Goal: Task Accomplishment & Management: Manage account settings

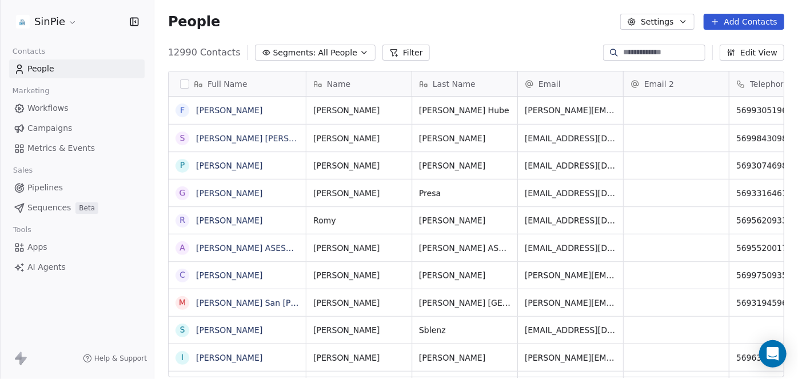
scroll to position [325, 635]
click at [70, 23] on html "SinPie Contacts People Marketing Workflows Campaigns Metrics & Events Sales Pip…" at bounding box center [399, 189] width 798 height 379
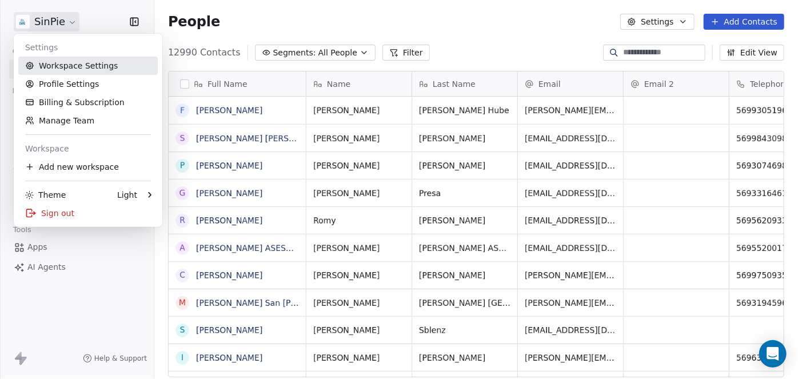
click at [71, 65] on link "Workspace Settings" at bounding box center [87, 66] width 139 height 18
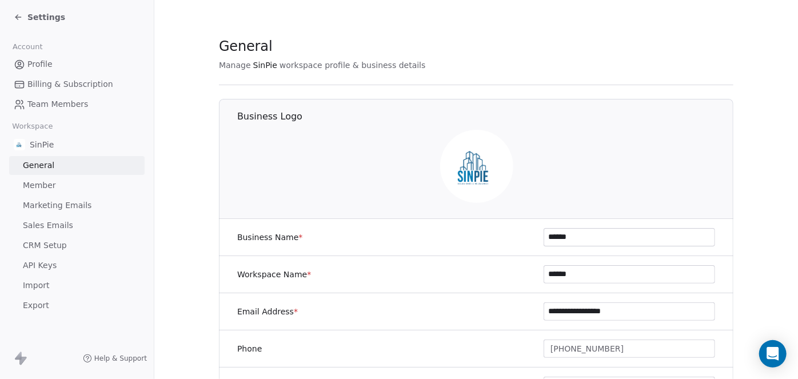
click at [46, 245] on span "CRM Setup" at bounding box center [45, 245] width 44 height 12
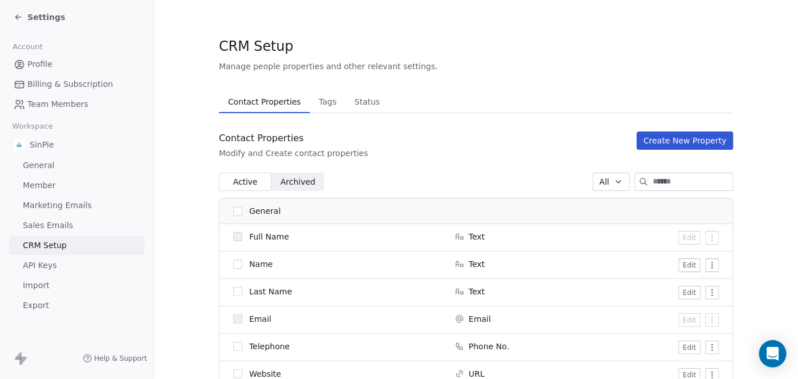
click at [21, 17] on icon at bounding box center [18, 17] width 9 height 9
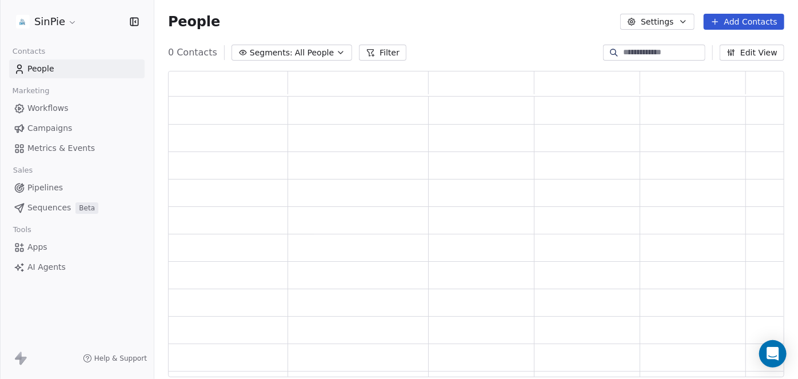
scroll to position [298, 608]
click at [71, 23] on html "SinPie Contacts People Marketing Workflows Campaigns Metrics & Events Sales Pip…" at bounding box center [399, 189] width 798 height 379
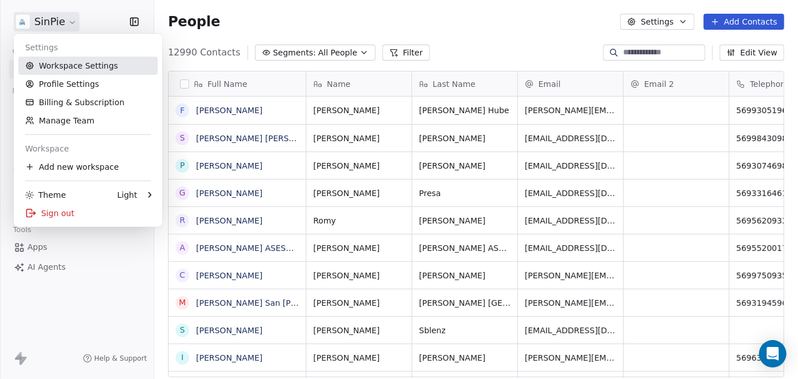
scroll to position [325, 635]
click at [87, 67] on link "Workspace Settings" at bounding box center [87, 66] width 139 height 18
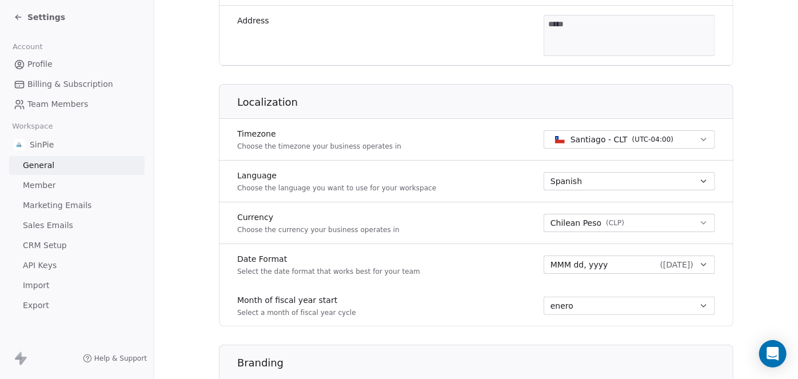
scroll to position [417, 0]
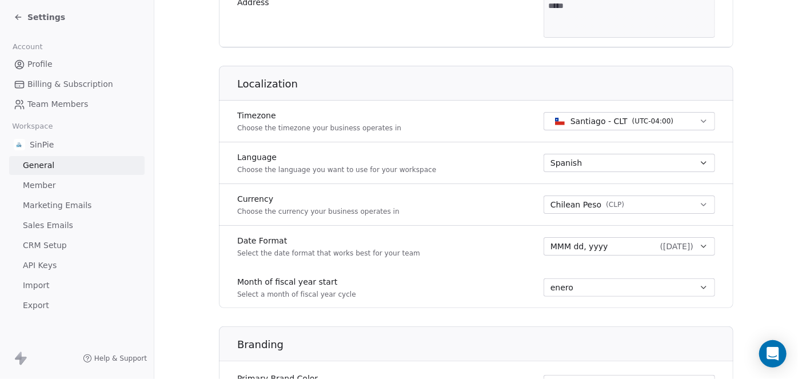
click at [699, 162] on icon "button" at bounding box center [703, 162] width 9 height 9
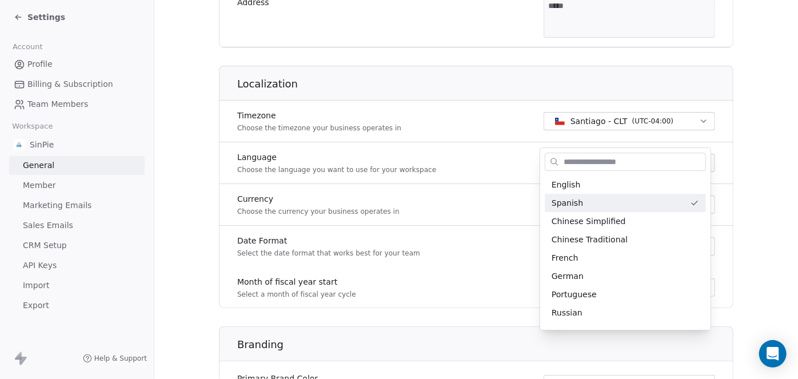
click at [698, 162] on input "text" at bounding box center [633, 162] width 144 height 17
click at [746, 153] on html "**********" at bounding box center [399, 189] width 798 height 379
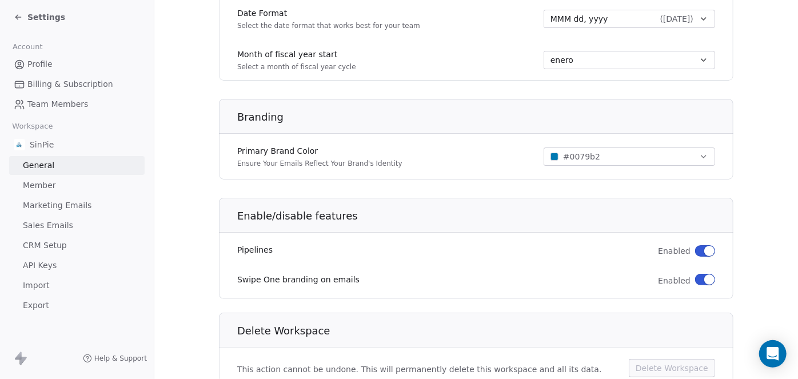
scroll to position [689, 0]
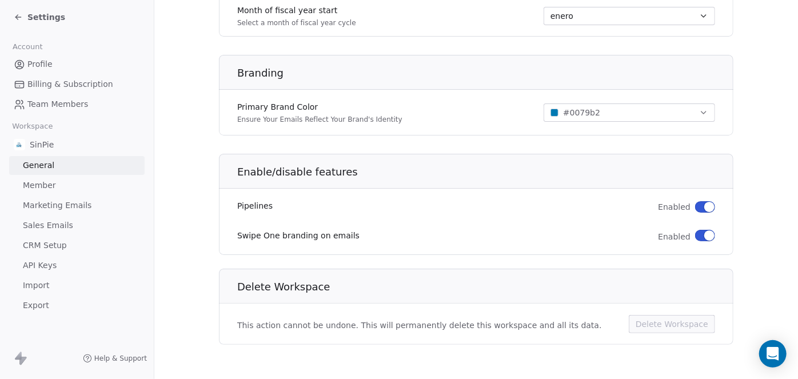
click at [17, 17] on icon at bounding box center [18, 17] width 9 height 9
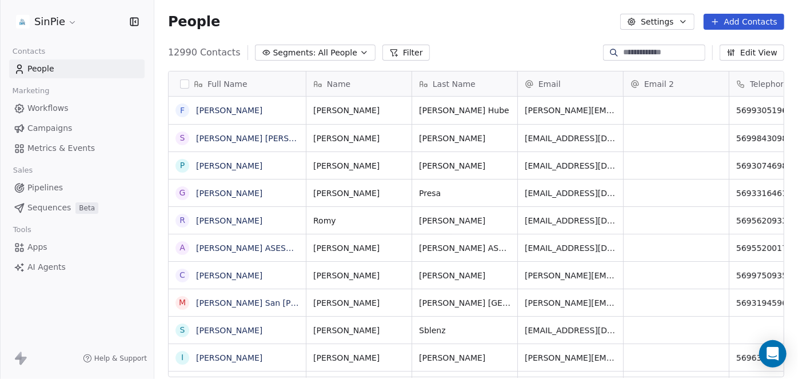
scroll to position [325, 635]
click at [46, 70] on span "People" at bounding box center [40, 69] width 27 height 12
click at [183, 81] on button "button" at bounding box center [184, 83] width 9 height 9
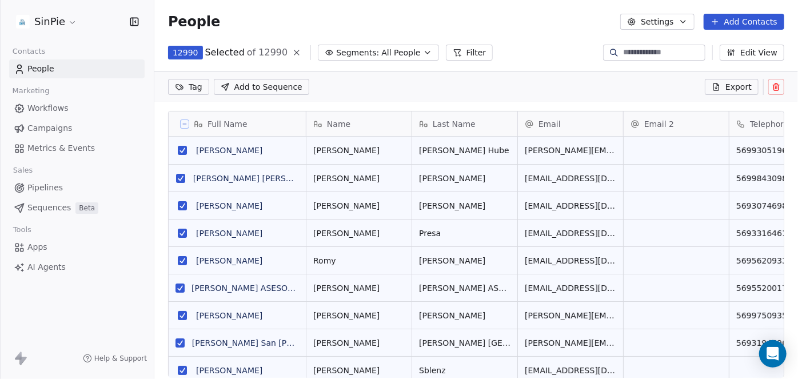
scroll to position [9, 8]
click at [775, 86] on icon at bounding box center [775, 86] width 9 height 9
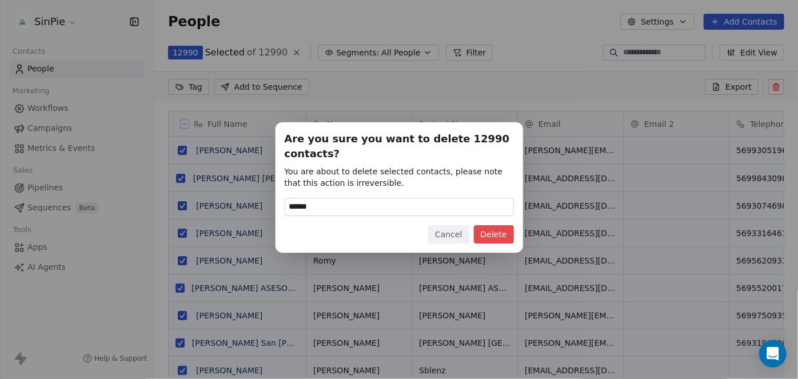
type input "******"
click at [498, 233] on button "Delete" at bounding box center [494, 234] width 40 height 18
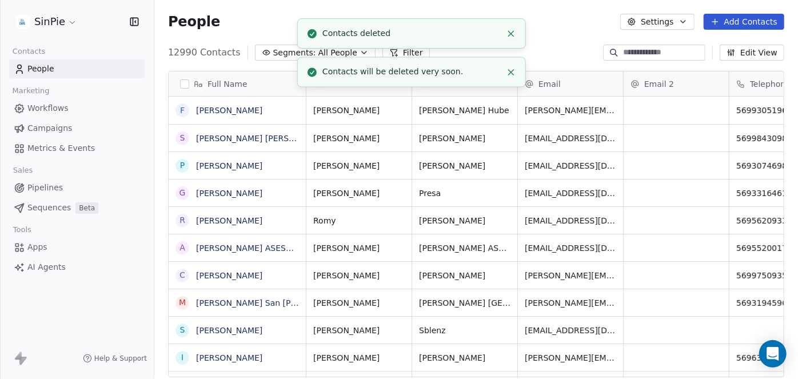
click at [511, 71] on line "Close toast" at bounding box center [511, 72] width 5 height 5
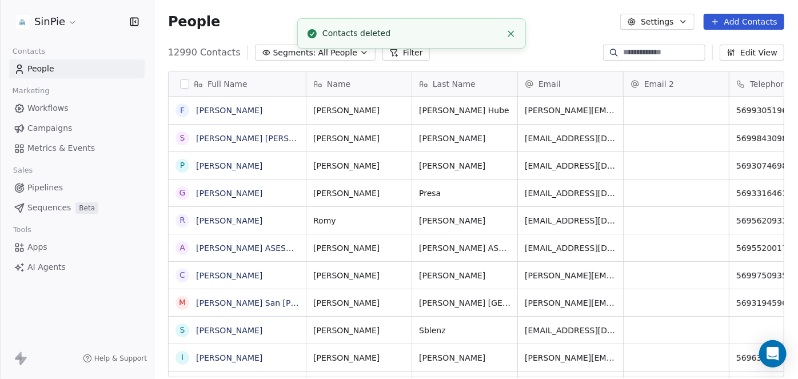
click at [510, 34] on line "Close toast" at bounding box center [511, 33] width 5 height 5
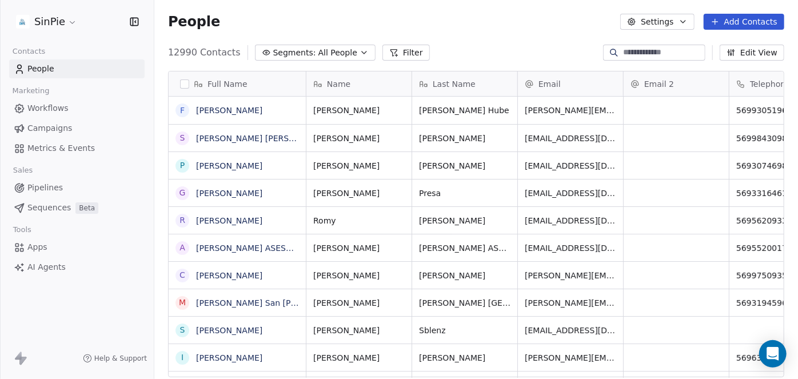
click at [41, 69] on span "People" at bounding box center [40, 69] width 27 height 12
click at [32, 105] on span "Workflows" at bounding box center [47, 108] width 41 height 12
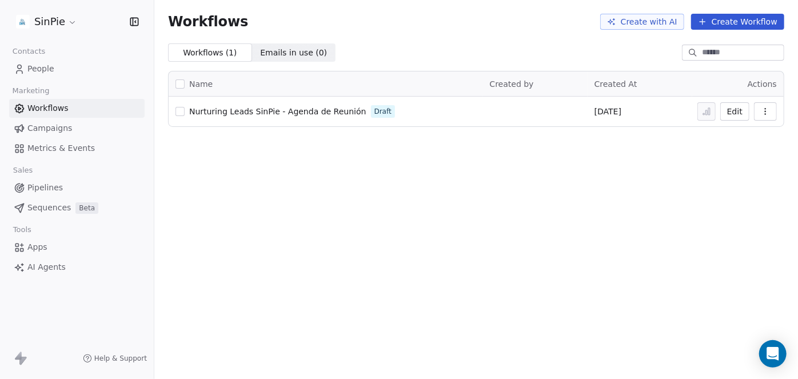
click at [32, 67] on span "People" at bounding box center [40, 69] width 27 height 12
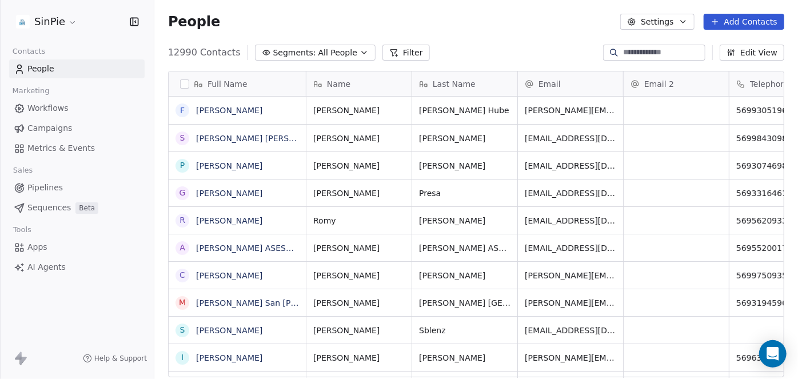
scroll to position [325, 635]
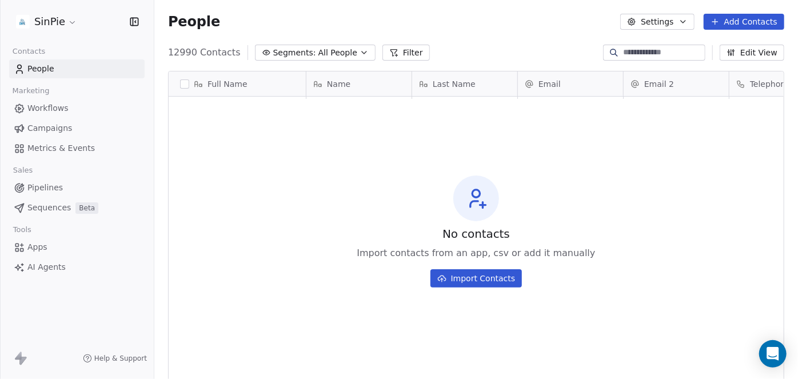
click at [497, 39] on div "People Settings Add Contacts" at bounding box center [475, 21] width 643 height 43
